Goal: Navigation & Orientation: Find specific page/section

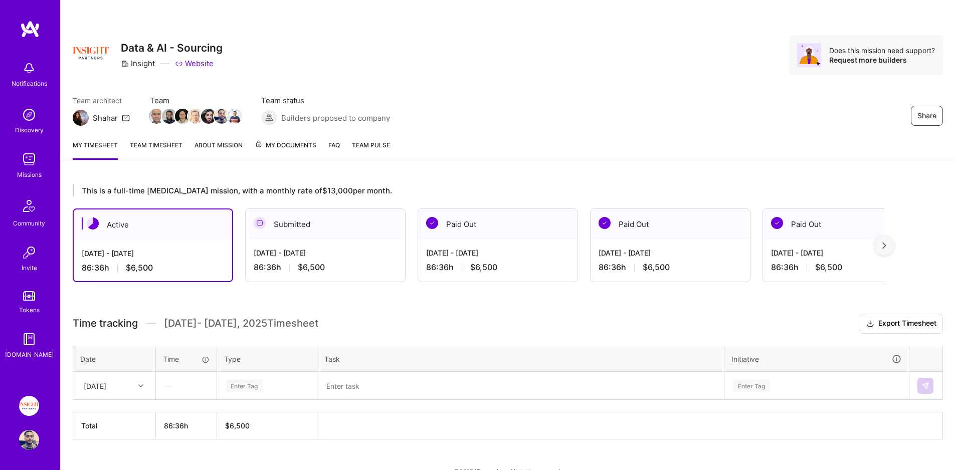
scroll to position [19, 0]
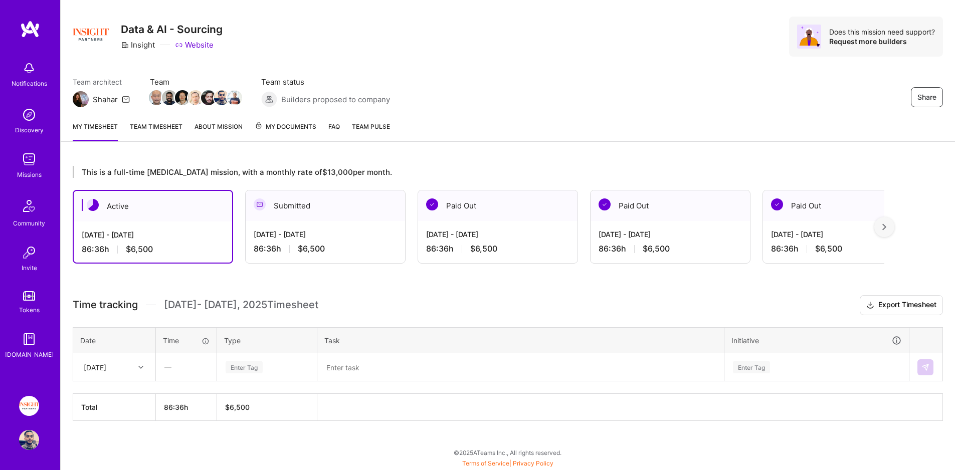
click at [288, 136] on link "My Documents" at bounding box center [286, 131] width 62 height 20
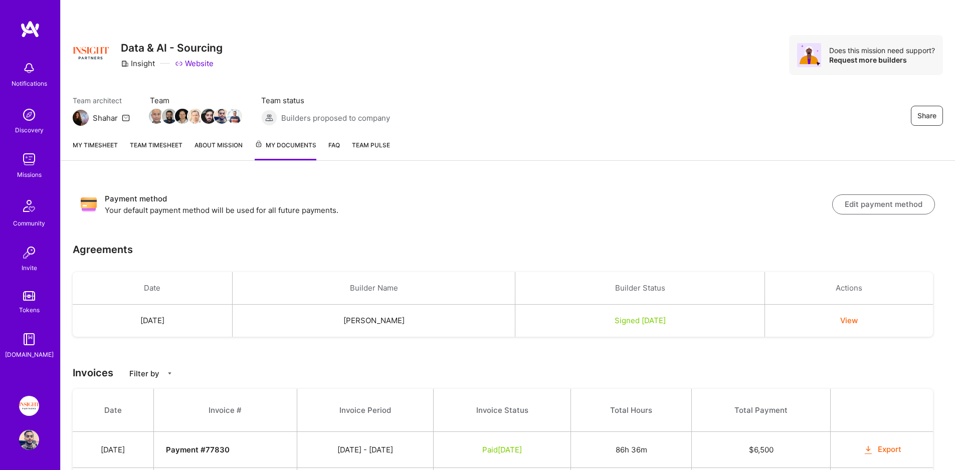
click at [99, 150] on link "My timesheet" at bounding box center [95, 150] width 45 height 21
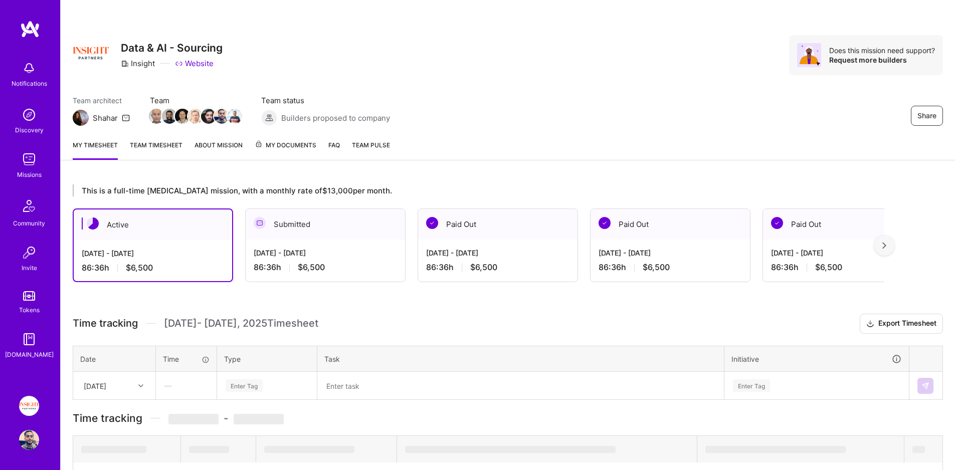
click at [271, 145] on span "My Documents" at bounding box center [286, 145] width 62 height 11
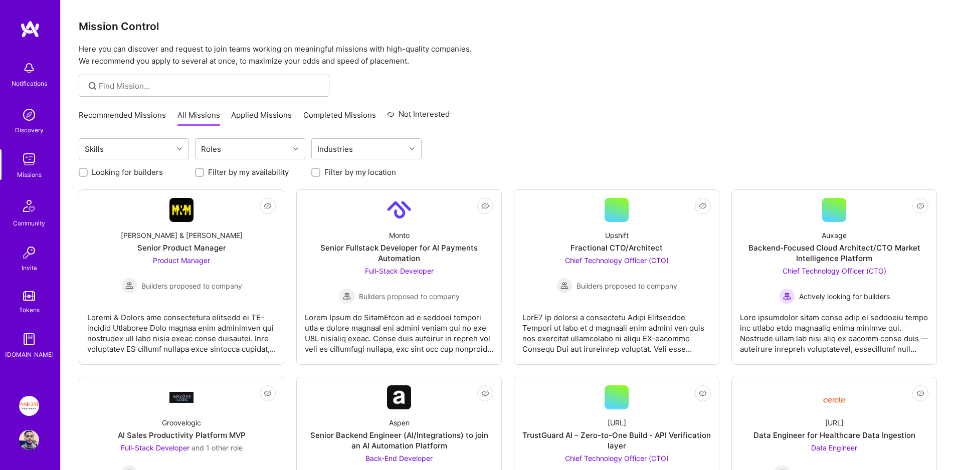
click at [320, 113] on link "Completed Missions" at bounding box center [339, 118] width 73 height 17
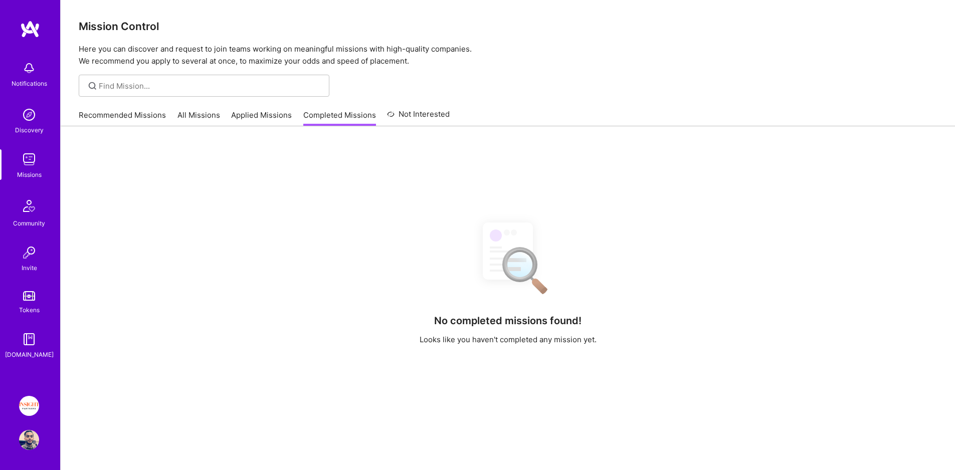
click at [280, 115] on link "Applied Missions" at bounding box center [261, 118] width 61 height 17
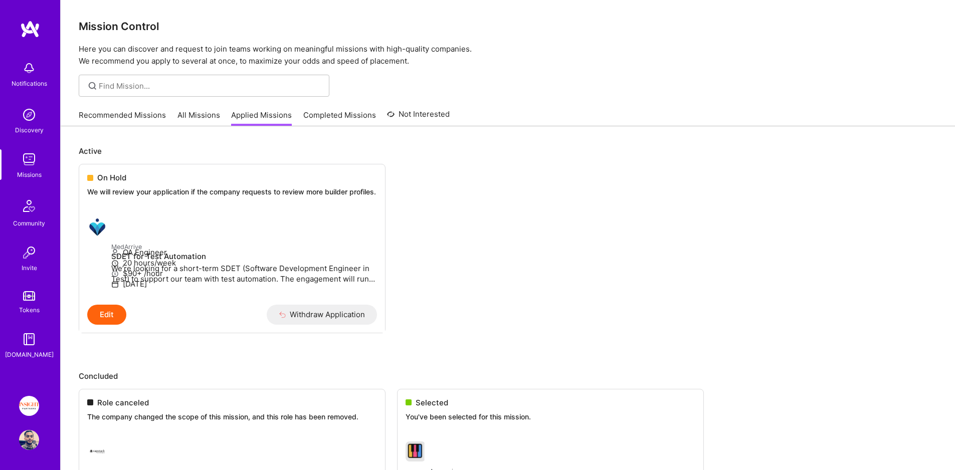
click at [205, 119] on link "All Missions" at bounding box center [198, 118] width 43 height 17
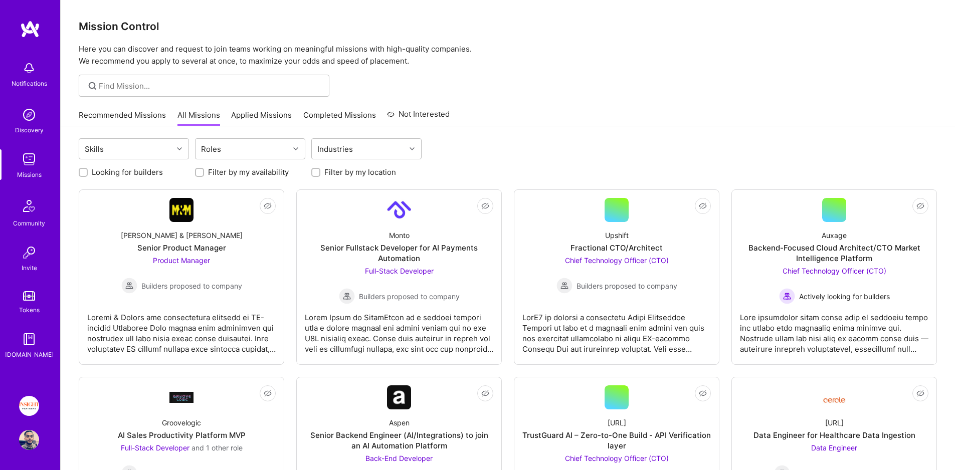
click at [127, 118] on link "Recommended Missions" at bounding box center [122, 118] width 87 height 17
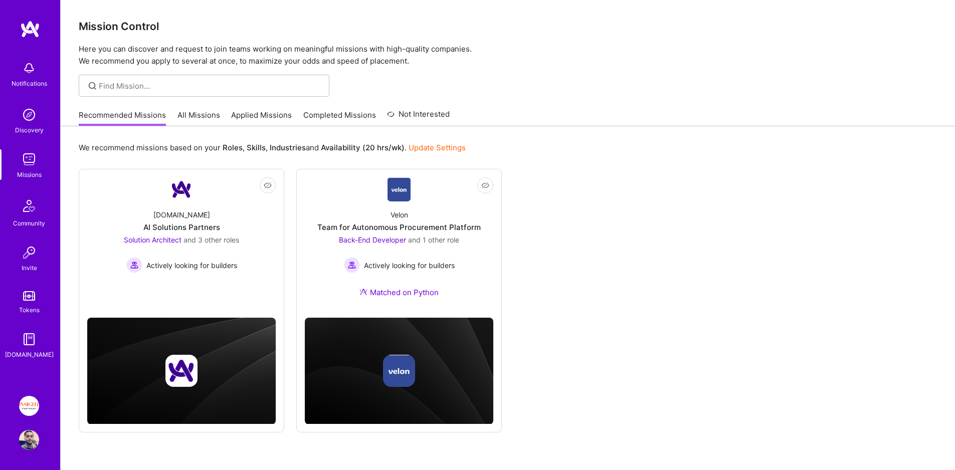
click at [342, 118] on link "Completed Missions" at bounding box center [339, 118] width 73 height 17
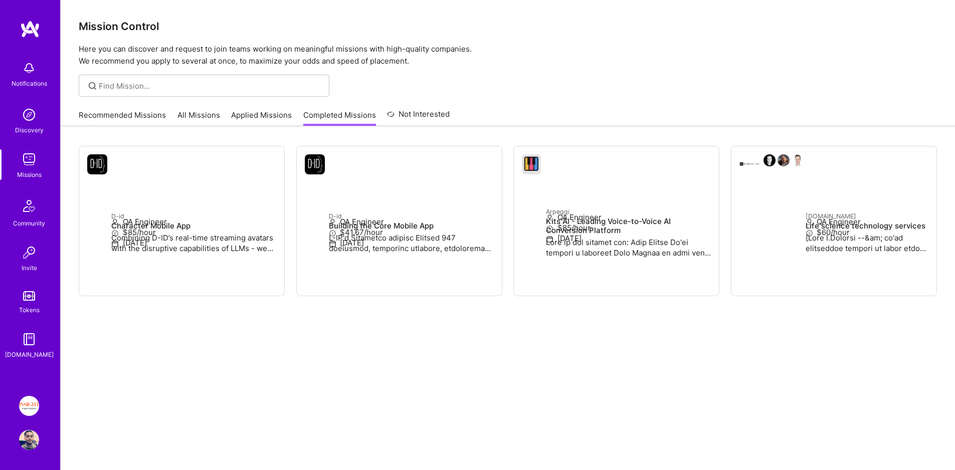
click at [421, 115] on link "Not Interested" at bounding box center [418, 117] width 63 height 18
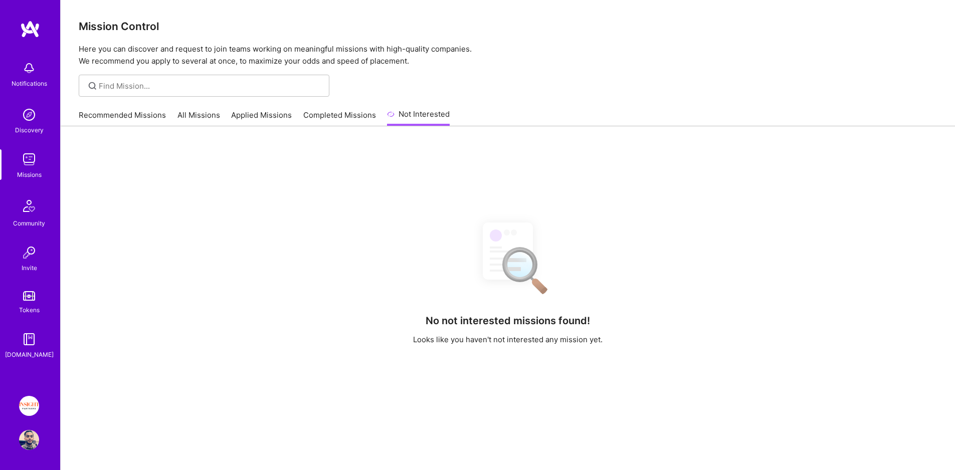
click at [271, 116] on link "Applied Missions" at bounding box center [261, 118] width 61 height 17
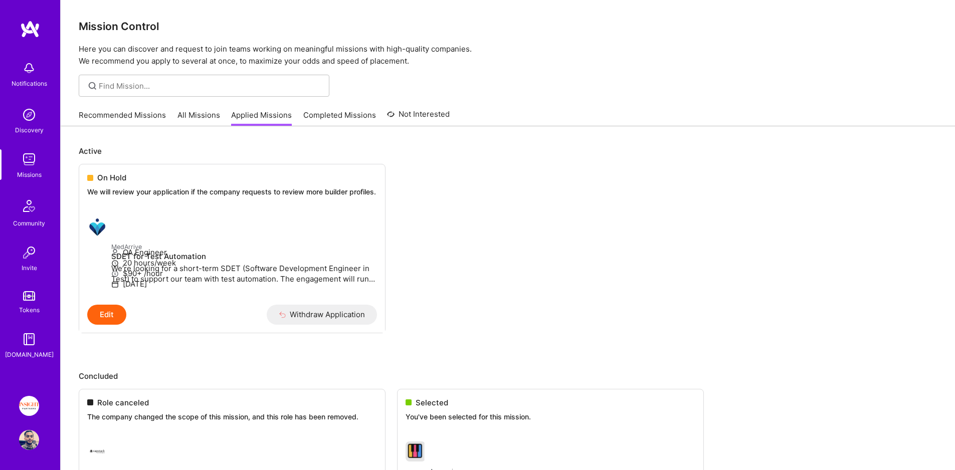
click at [202, 121] on link "All Missions" at bounding box center [198, 118] width 43 height 17
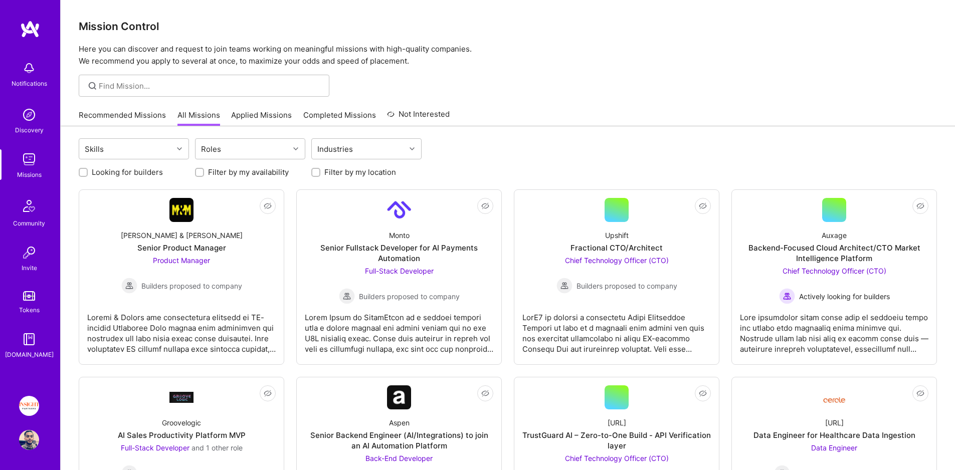
click at [149, 120] on link "Recommended Missions" at bounding box center [122, 118] width 87 height 17
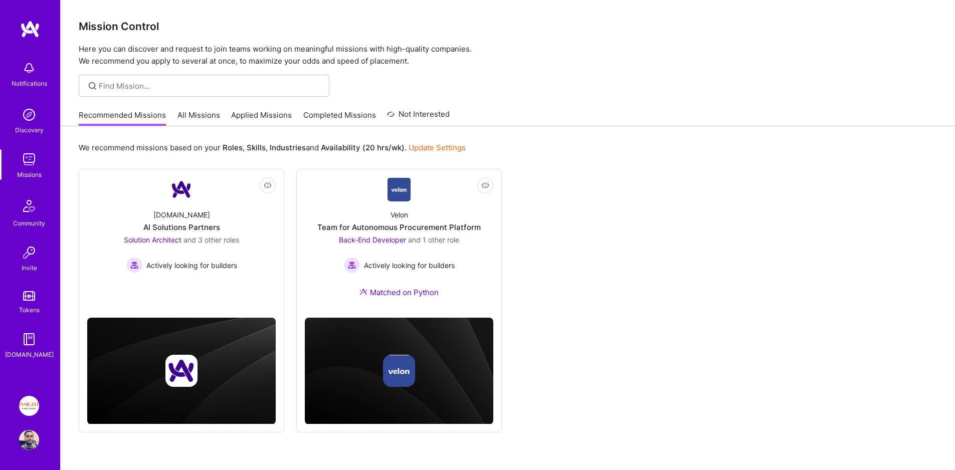
click at [248, 103] on div "Mission Control Here you can discover and request to join teams working on mean…" at bounding box center [508, 251] width 894 height 503
click at [248, 112] on link "Applied Missions" at bounding box center [261, 118] width 61 height 17
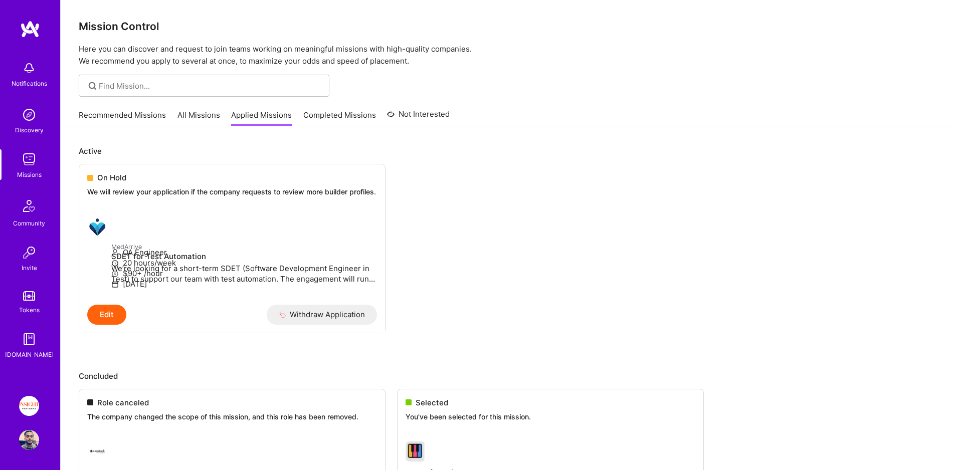
click at [208, 115] on link "All Missions" at bounding box center [198, 118] width 43 height 17
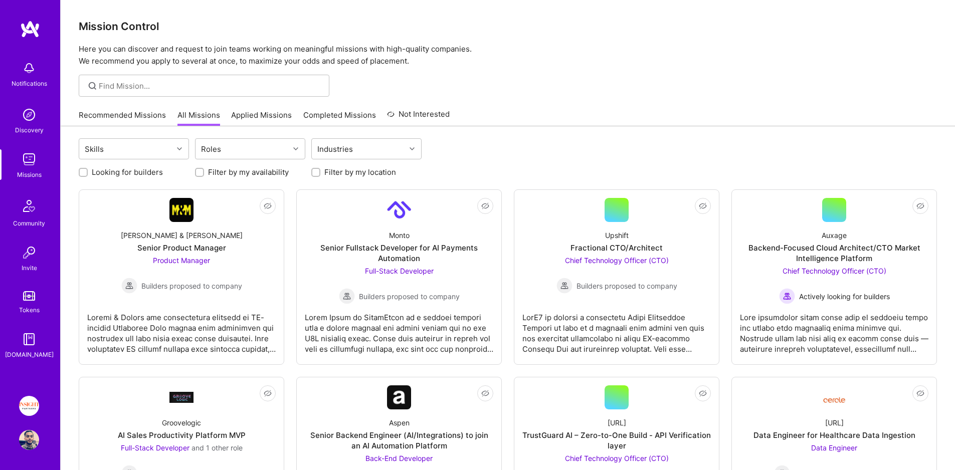
click at [146, 116] on link "Recommended Missions" at bounding box center [122, 118] width 87 height 17
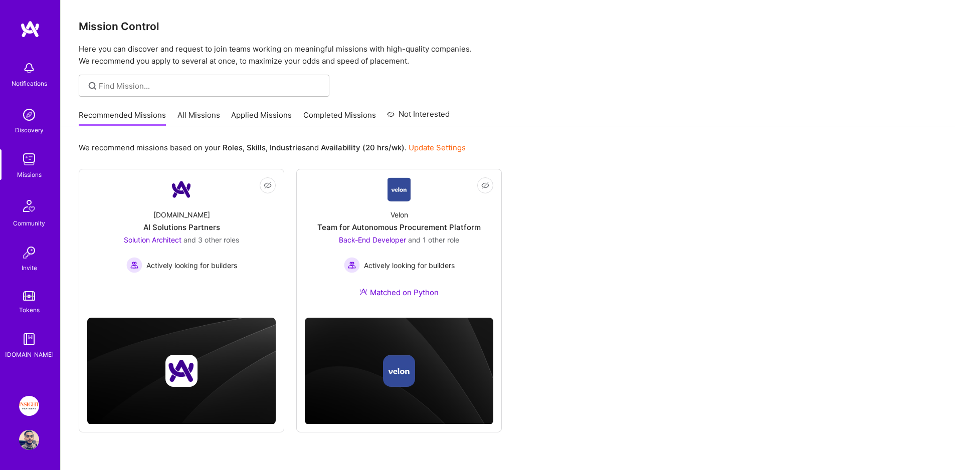
drag, startPoint x: 256, startPoint y: 111, endPoint x: 271, endPoint y: 114, distance: 15.2
click at [256, 111] on link "Applied Missions" at bounding box center [261, 118] width 61 height 17
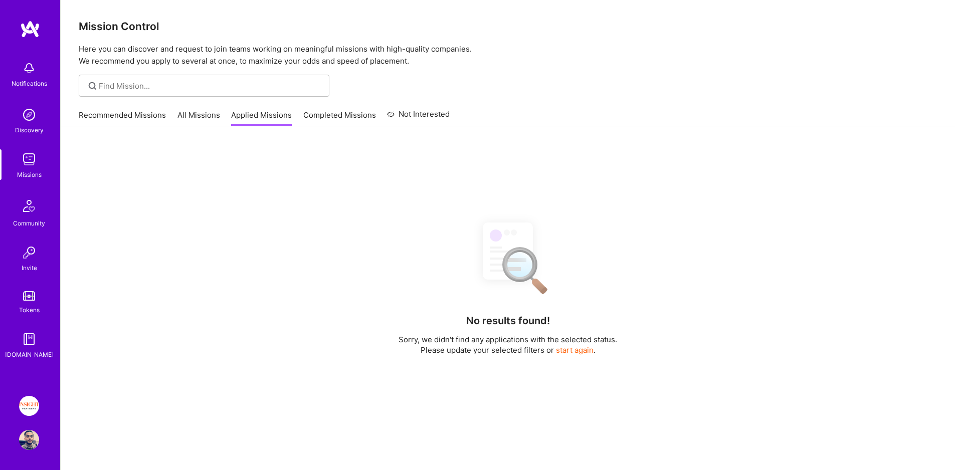
click at [317, 116] on link "Completed Missions" at bounding box center [339, 118] width 73 height 17
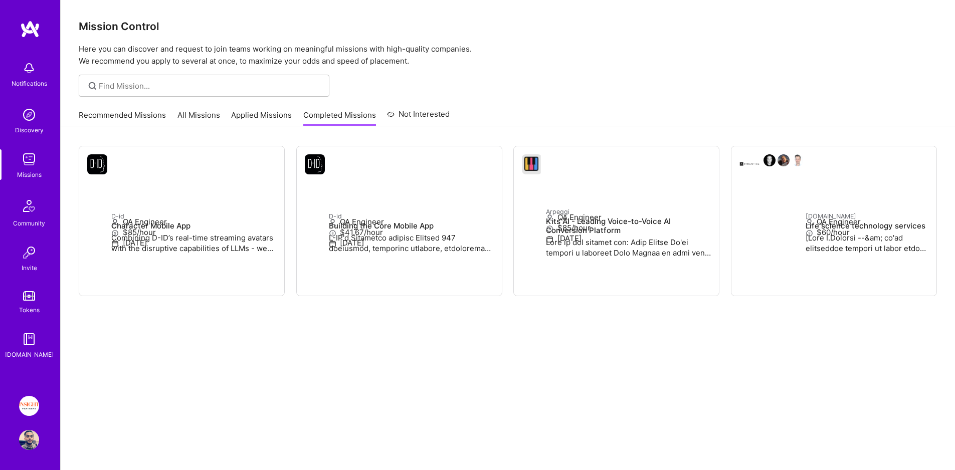
click at [184, 119] on link "All Missions" at bounding box center [198, 118] width 43 height 17
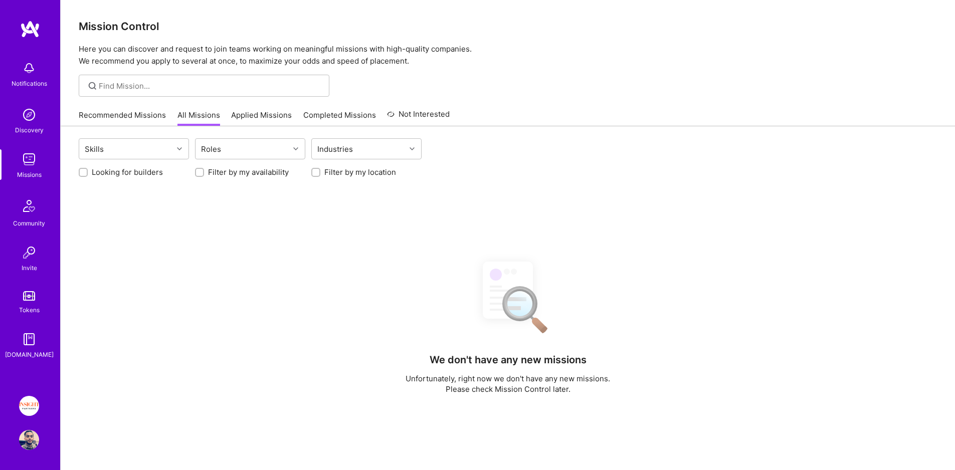
click at [406, 111] on link "Not Interested" at bounding box center [418, 117] width 63 height 18
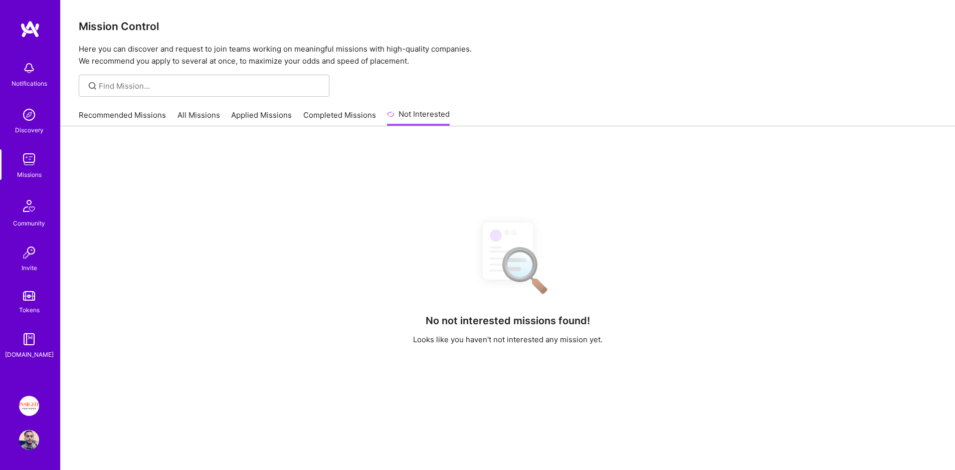
click at [332, 116] on link "Completed Missions" at bounding box center [339, 118] width 73 height 17
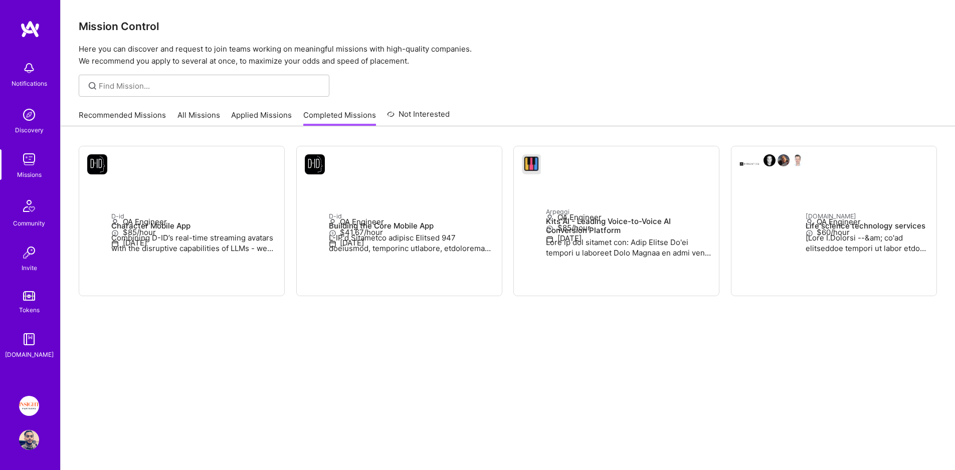
click at [148, 112] on link "Recommended Missions" at bounding box center [122, 118] width 87 height 17
